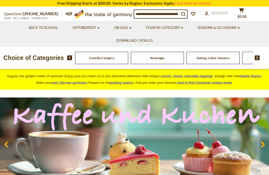
click at [259, 58] on img at bounding box center [257, 57] width 5 height 5
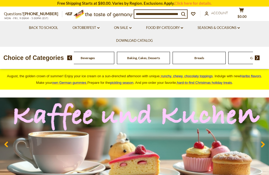
click at [231, 25] on link "Seasons & Occasions dropdown_arrow" at bounding box center [218, 28] width 42 height 6
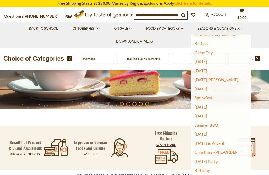
scroll to position [83, 0]
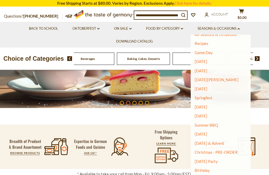
click at [230, 151] on link "Christmas - PRE-ORDER" at bounding box center [215, 151] width 43 height 7
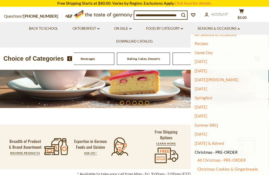
click at [234, 158] on link "All Christmas - PRE-ORDER" at bounding box center [221, 159] width 49 height 5
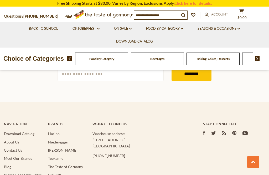
scroll to position [1471, 0]
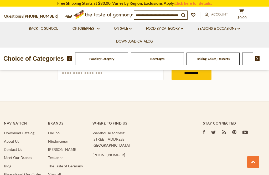
click at [62, 155] on link "Teekanne" at bounding box center [55, 157] width 15 height 4
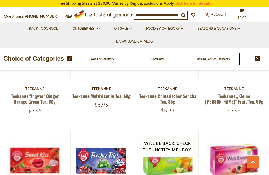
scroll to position [820, 0]
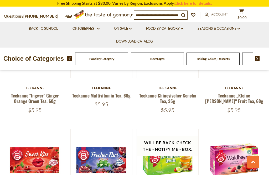
click at [256, 168] on button at bounding box center [253, 162] width 12 height 12
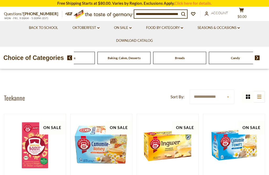
click at [39, 57] on div "Beverages" at bounding box center [12, 58] width 53 height 12
click at [39, 55] on div "Cookies" at bounding box center [12, 58] width 53 height 12
